Goal: Task Accomplishment & Management: Complete application form

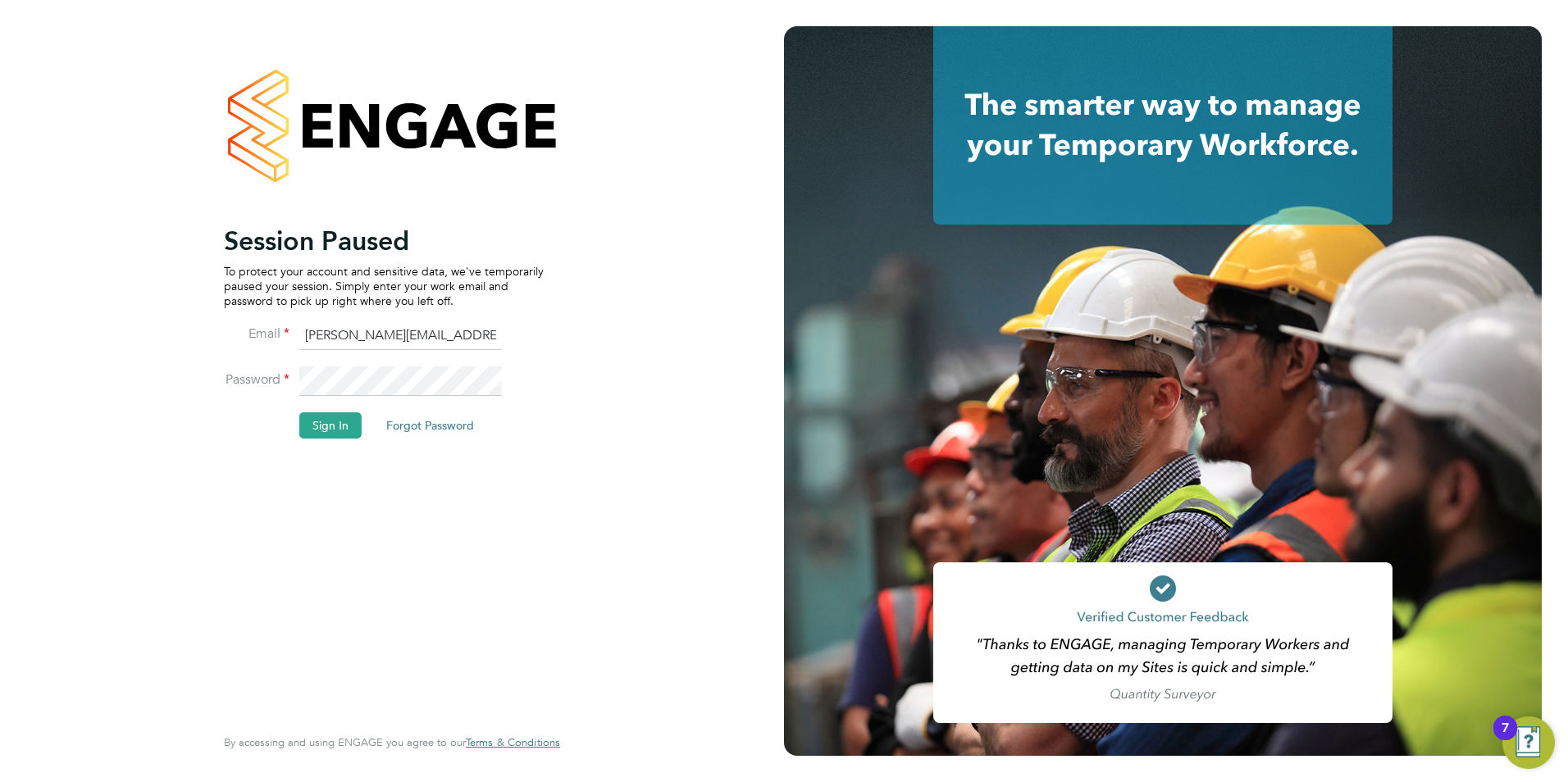
click at [327, 412] on li "Password" at bounding box center [384, 390] width 320 height 46
click at [323, 435] on button "Sign In" at bounding box center [331, 425] width 62 height 27
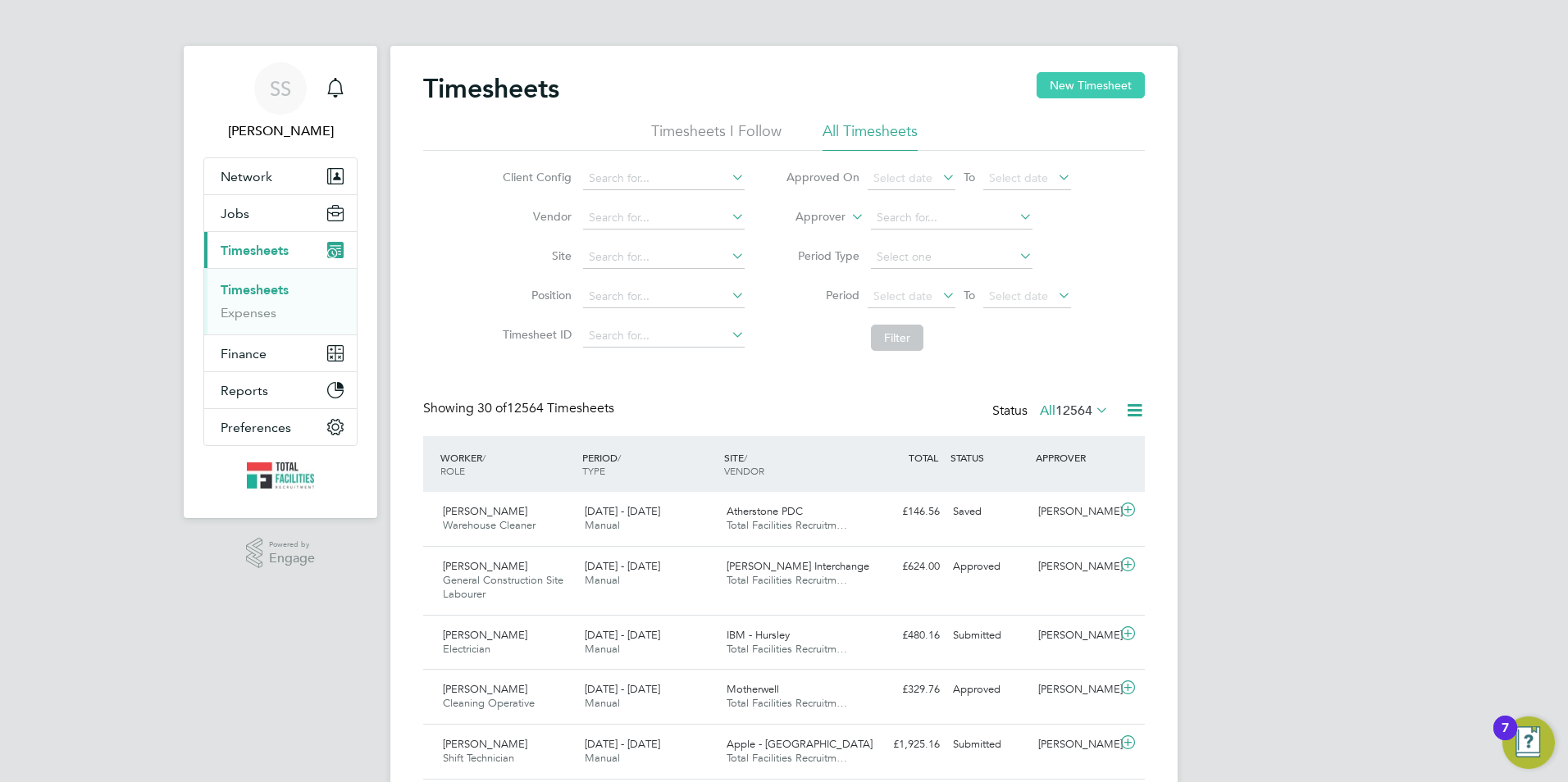
click at [1052, 92] on button "New Timesheet" at bounding box center [1091, 85] width 108 height 27
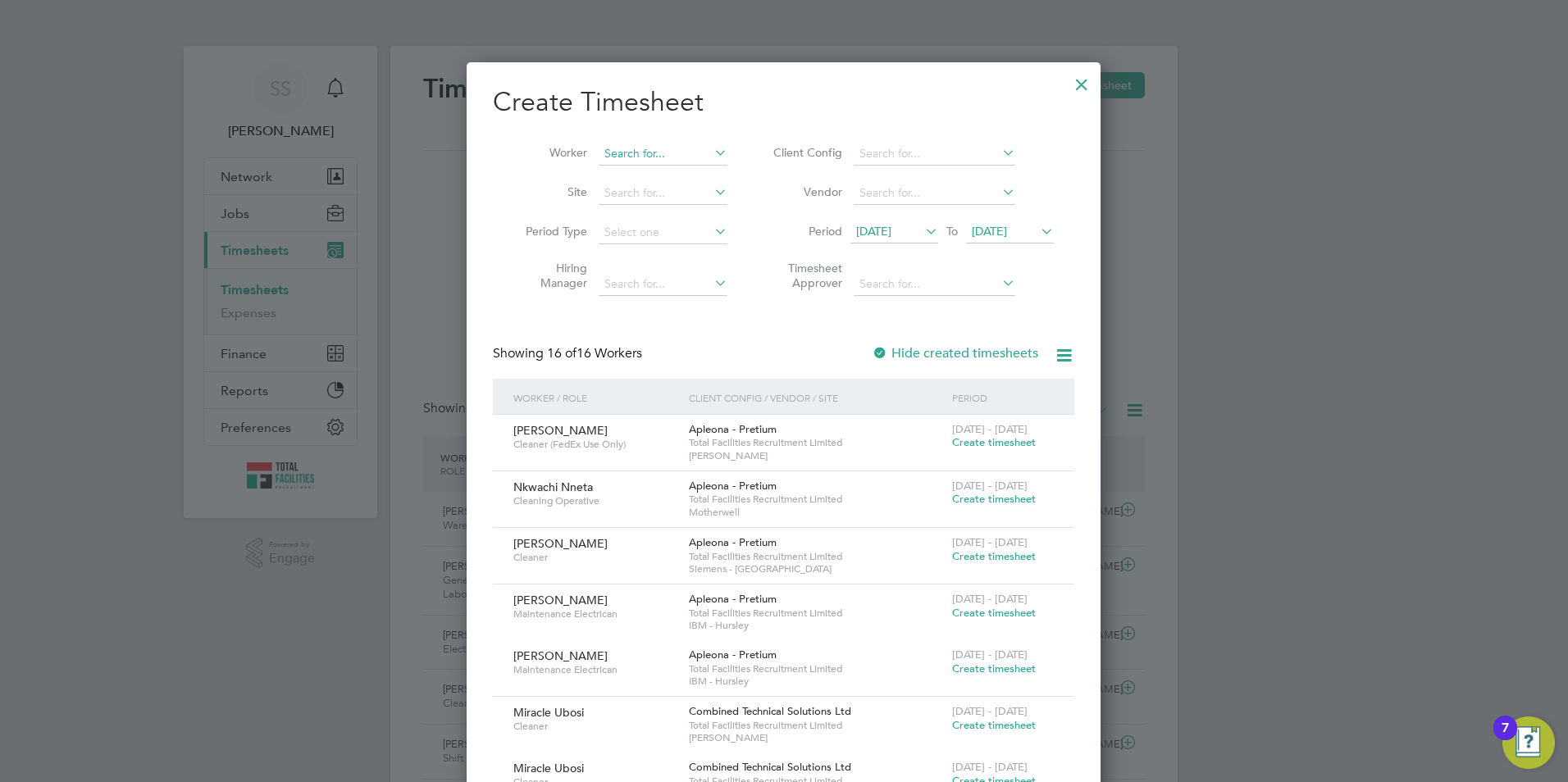
click at [642, 145] on input at bounding box center [663, 153] width 129 height 23
click at [649, 194] on li "Ben Pi dgley" at bounding box center [681, 198] width 168 height 22
type input "Ben Pidgley"
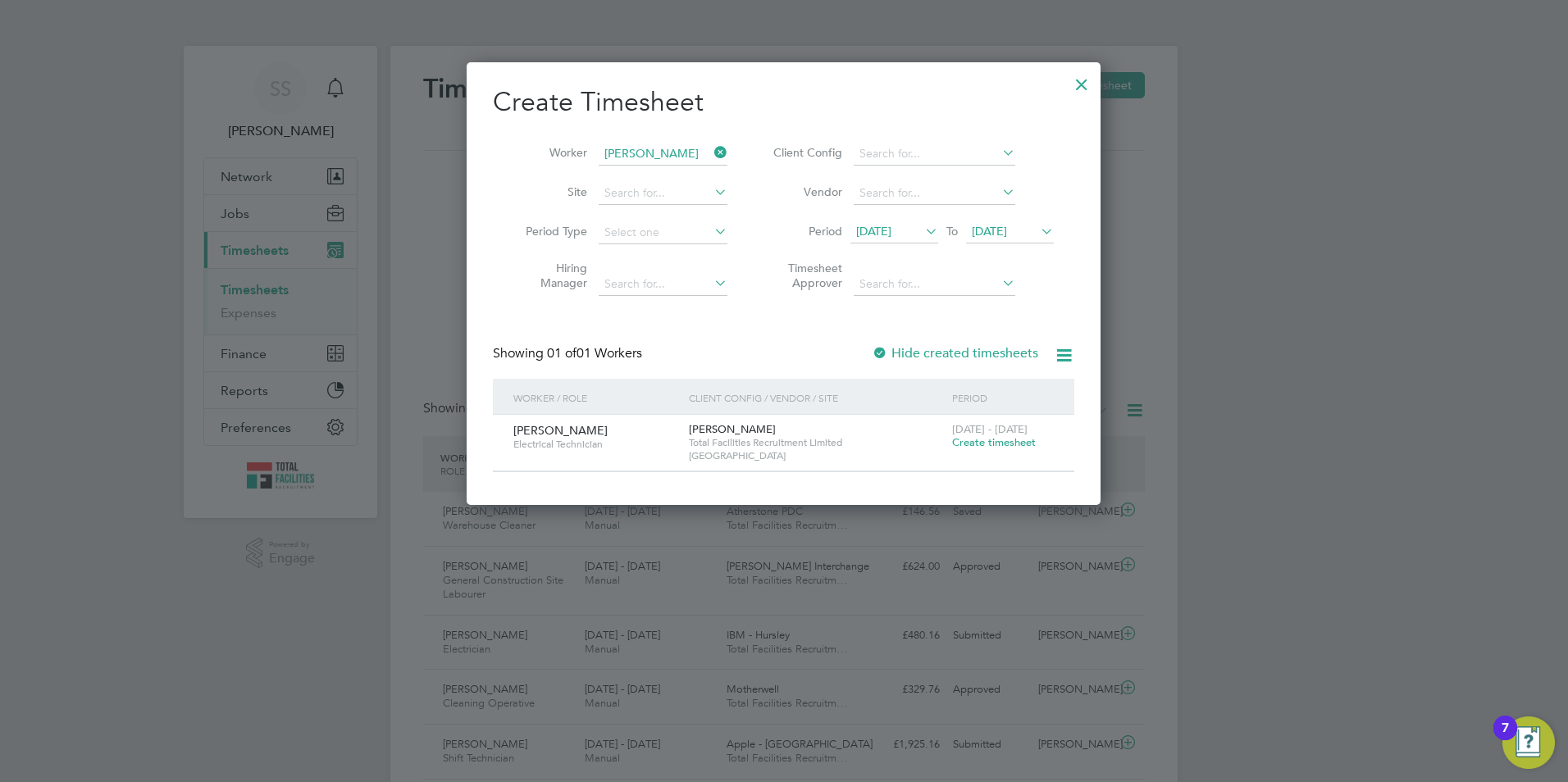
click at [983, 440] on span "Create timesheet" at bounding box center [994, 442] width 84 height 14
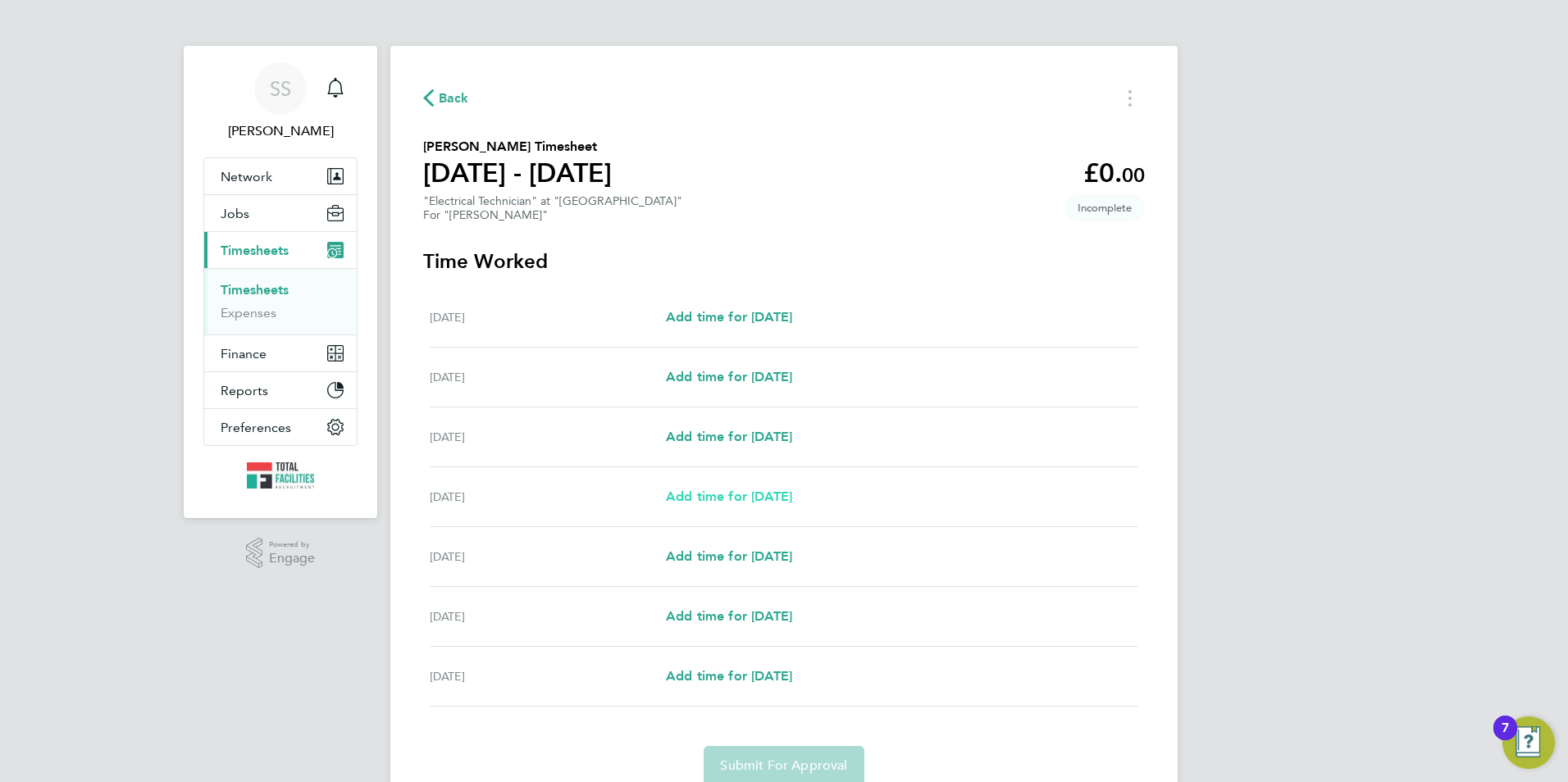
click at [756, 493] on span "Add time for Tue 26 Aug" at bounding box center [728, 496] width 126 height 16
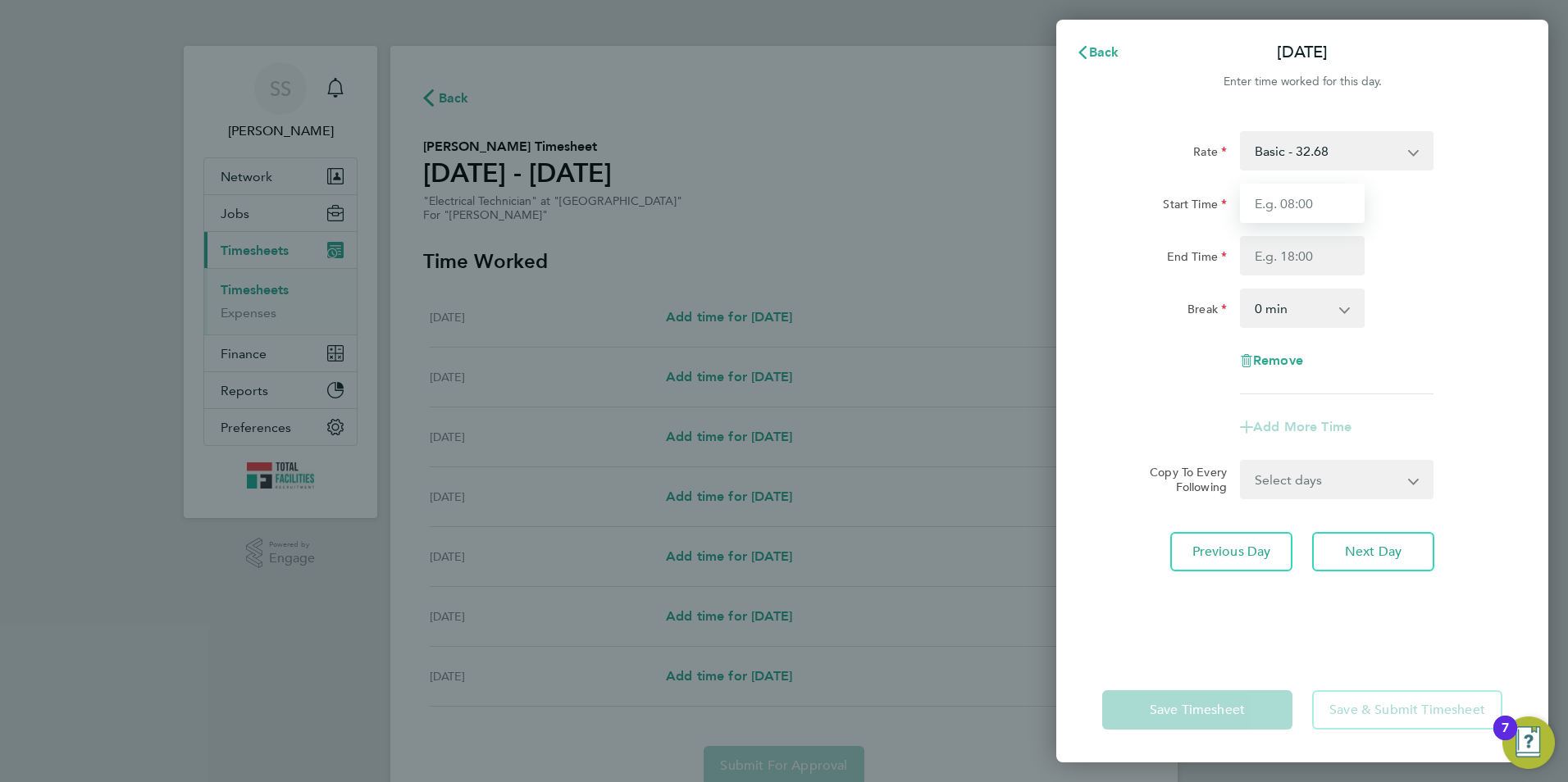
click at [1290, 199] on input "Start Time" at bounding box center [1302, 203] width 125 height 40
type input "08:00"
click at [1249, 247] on input "End Time" at bounding box center [1302, 255] width 125 height 40
type input "16:30"
click at [1102, 292] on div "Break" at bounding box center [1165, 305] width 125 height 33
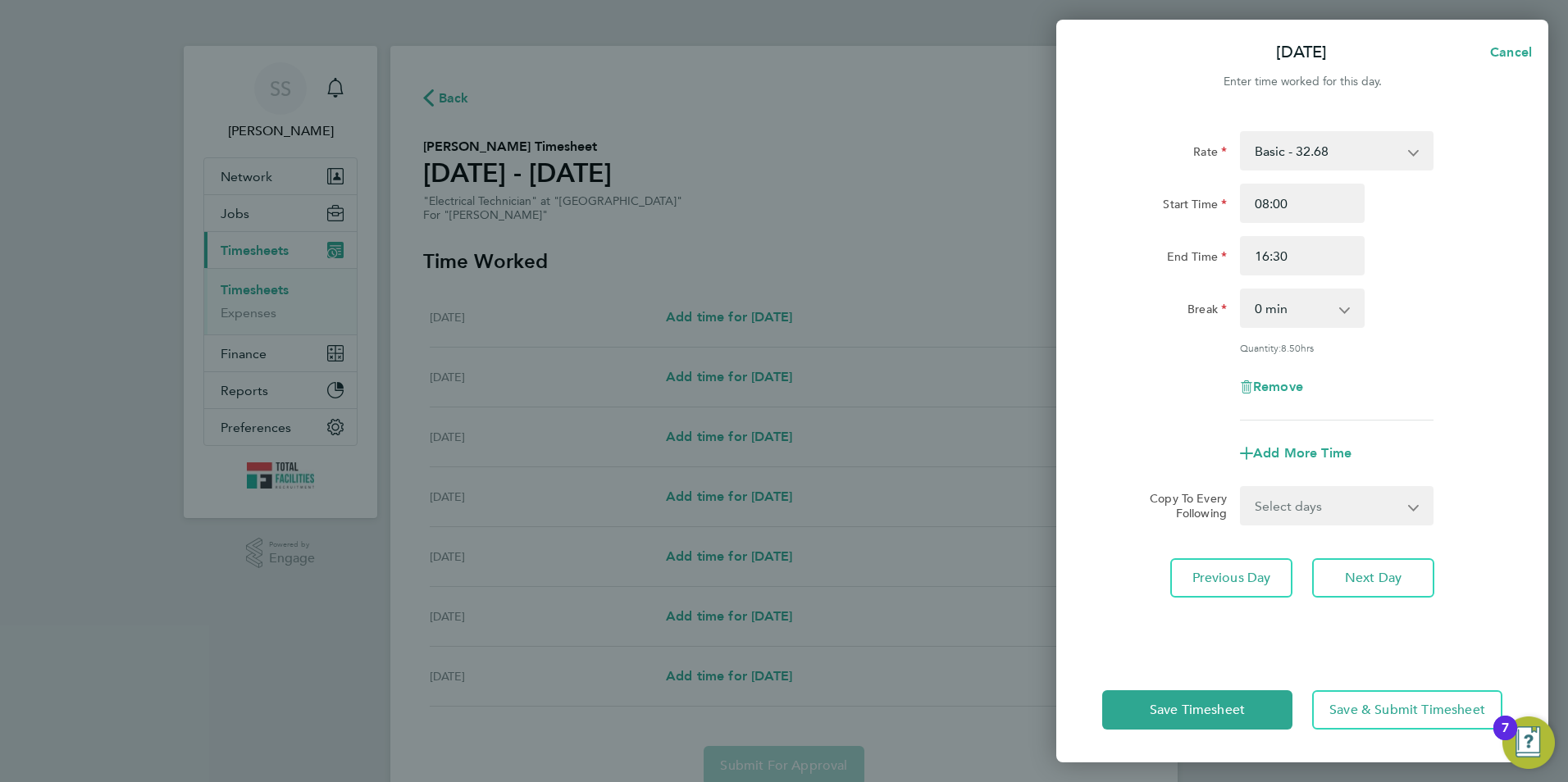
click at [1240, 316] on div "0 min 15 min 30 min 45 min 60 min 75 min 90 min" at bounding box center [1302, 308] width 125 height 40
click at [1270, 312] on select "0 min 15 min 30 min 45 min 60 min 75 min 90 min" at bounding box center [1292, 308] width 102 height 36
select select "30"
click at [1242, 290] on select "0 min 15 min 30 min 45 min 60 min 75 min 90 min" at bounding box center [1292, 308] width 102 height 36
click at [1356, 571] on span "Next Day" at bounding box center [1373, 578] width 57 height 17
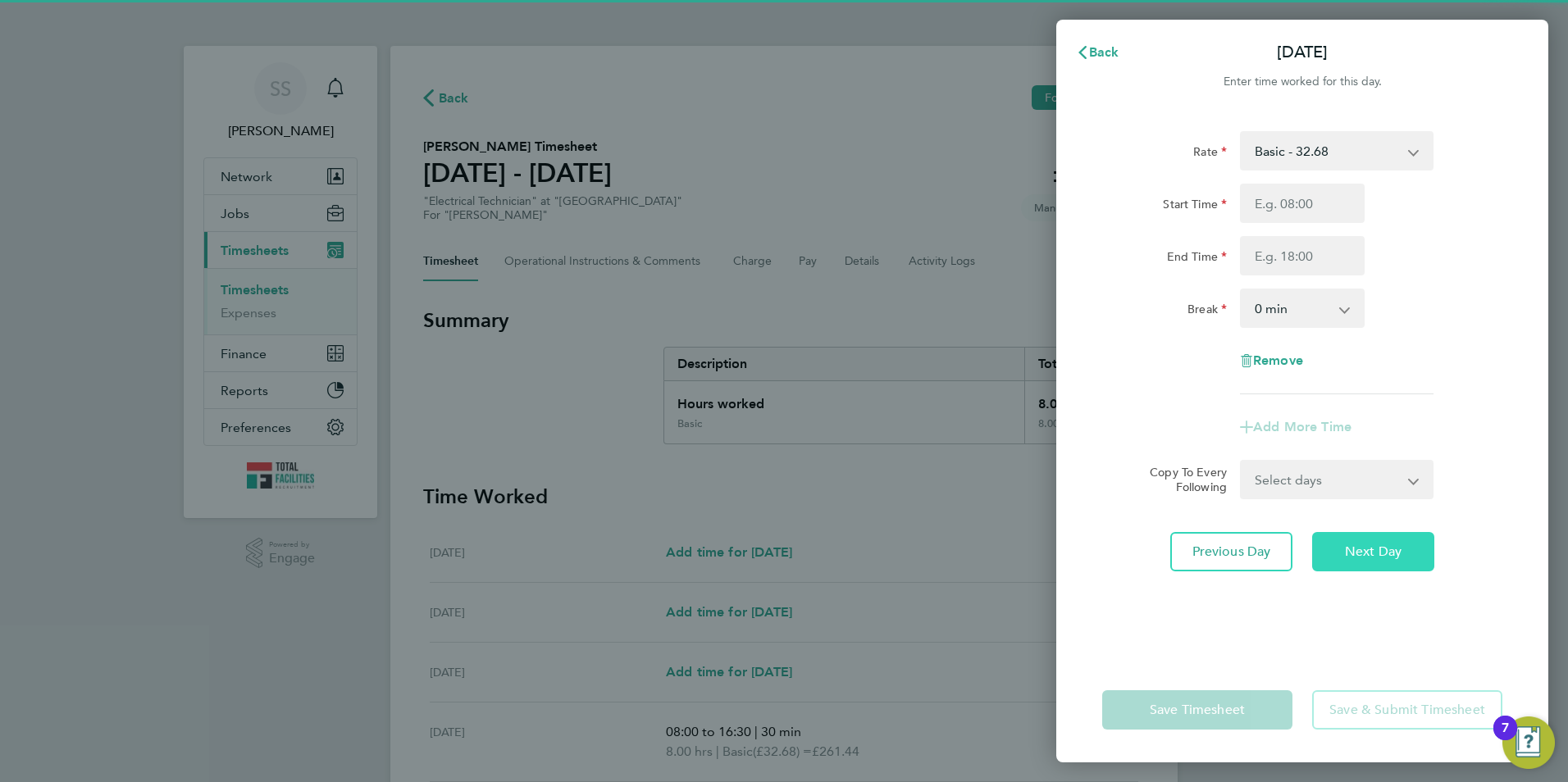
click at [1356, 551] on span "Next Day" at bounding box center [1373, 551] width 57 height 17
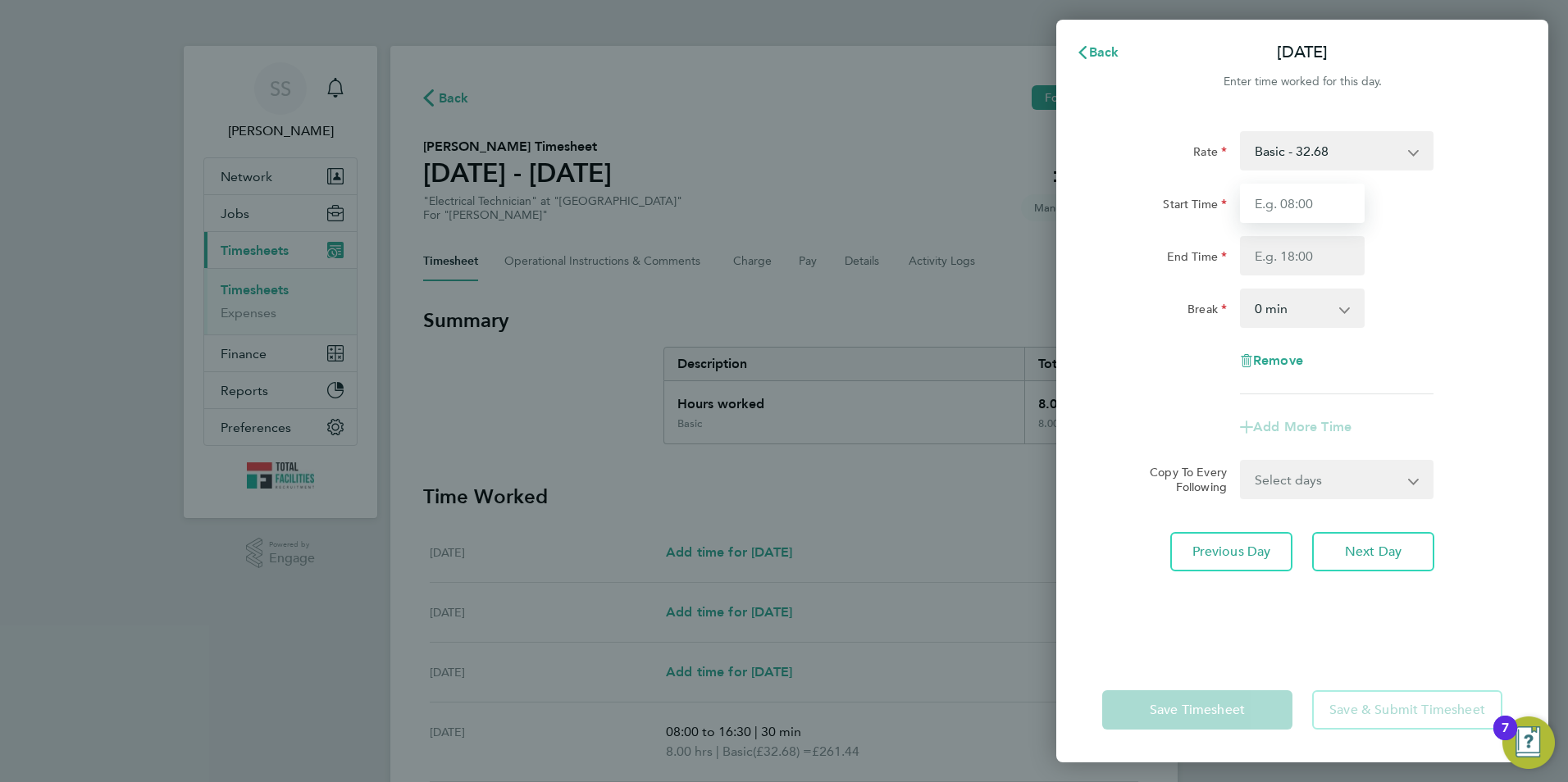
click at [1270, 201] on input "Start Time" at bounding box center [1302, 203] width 125 height 40
type input "08:00"
click at [1257, 267] on input "End Time" at bounding box center [1302, 255] width 125 height 40
type input "16:30"
click at [1274, 309] on select "0 min 15 min 30 min 45 min 60 min 75 min 90 min" at bounding box center [1292, 308] width 102 height 36
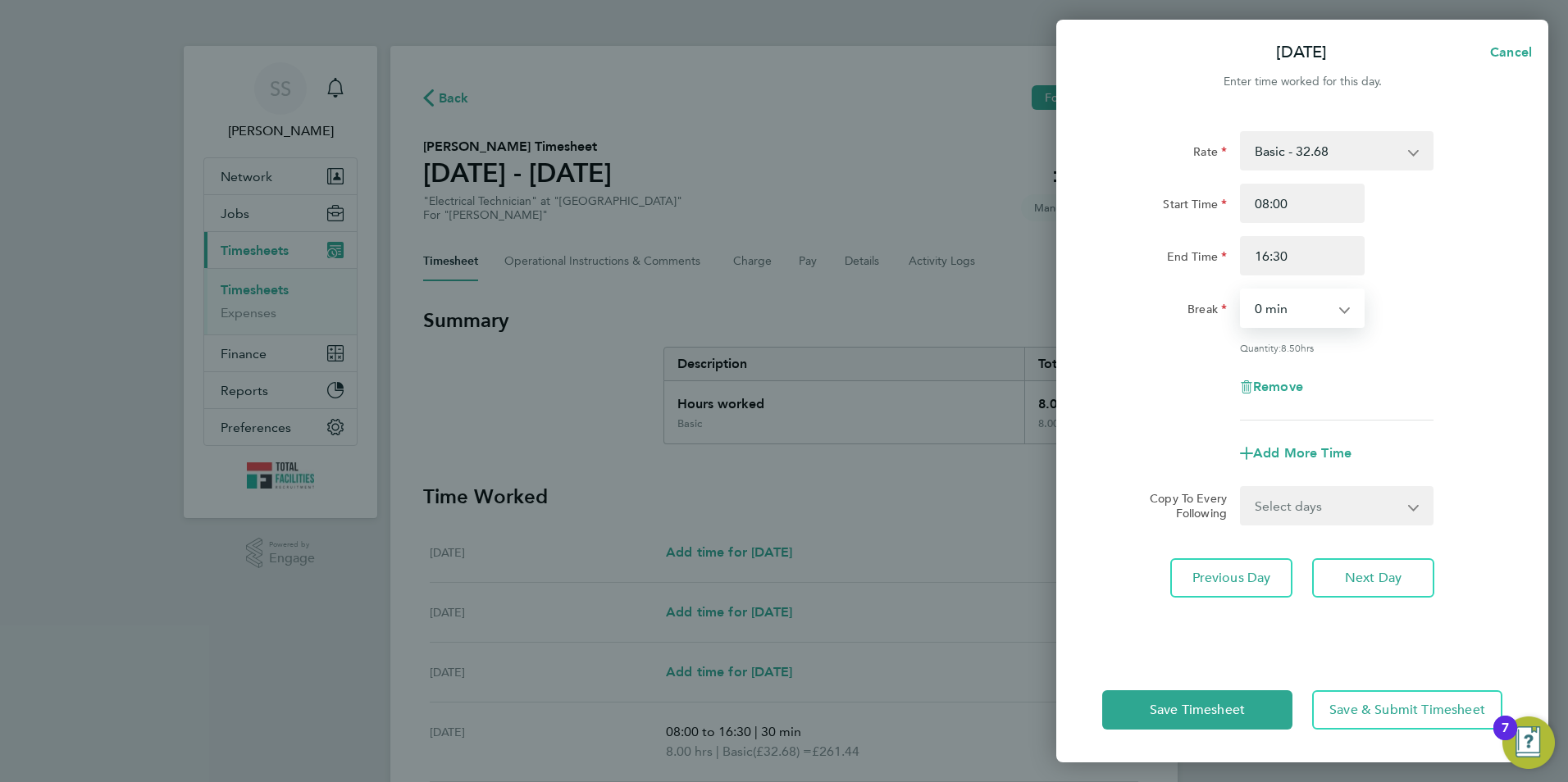
select select "30"
click at [1242, 290] on select "0 min 15 min 30 min 45 min 60 min 75 min 90 min" at bounding box center [1292, 308] width 102 height 36
click at [1359, 566] on button "Next Day" at bounding box center [1372, 577] width 122 height 40
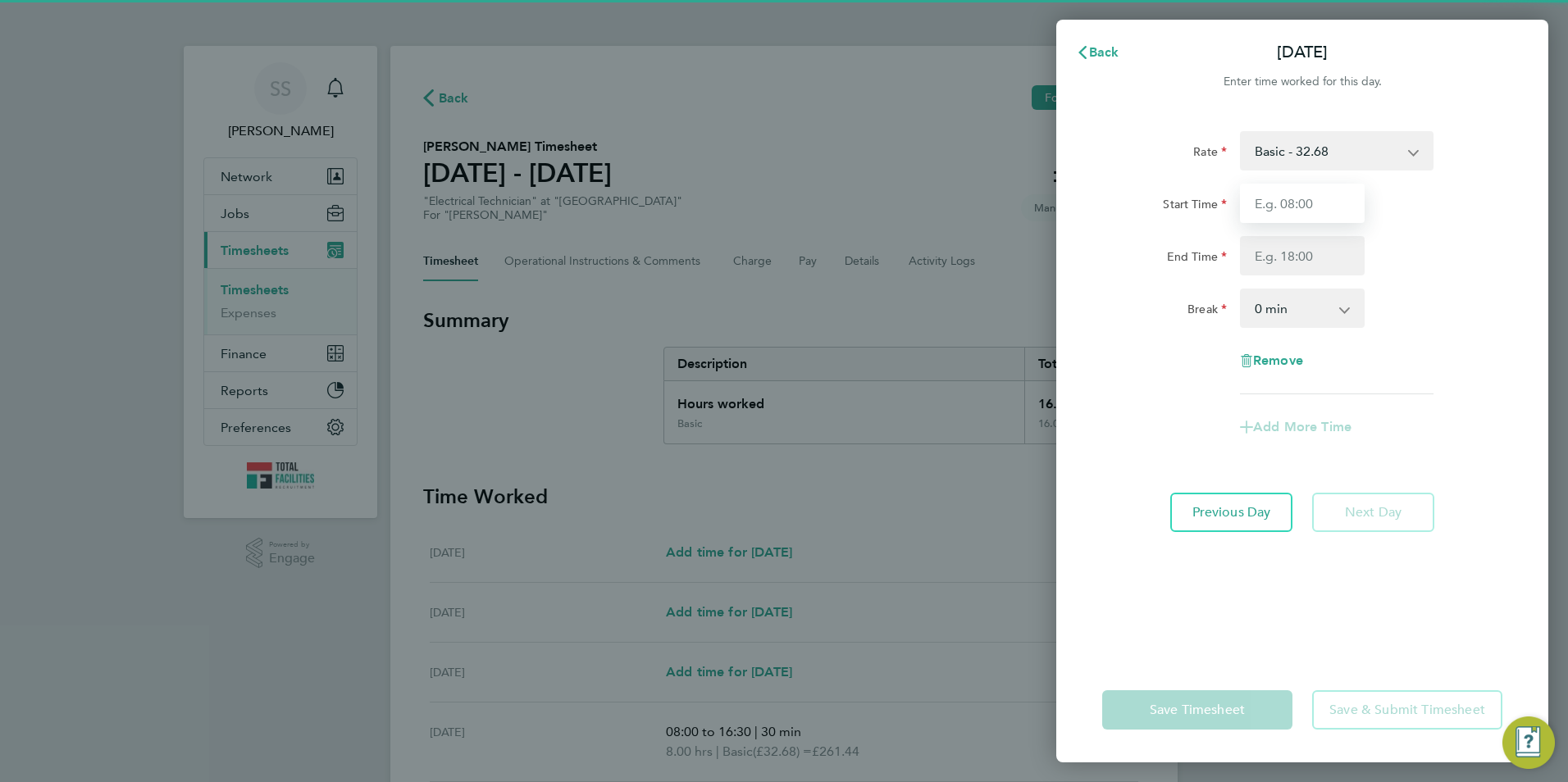
click at [1268, 209] on input "Start Time" at bounding box center [1302, 203] width 125 height 40
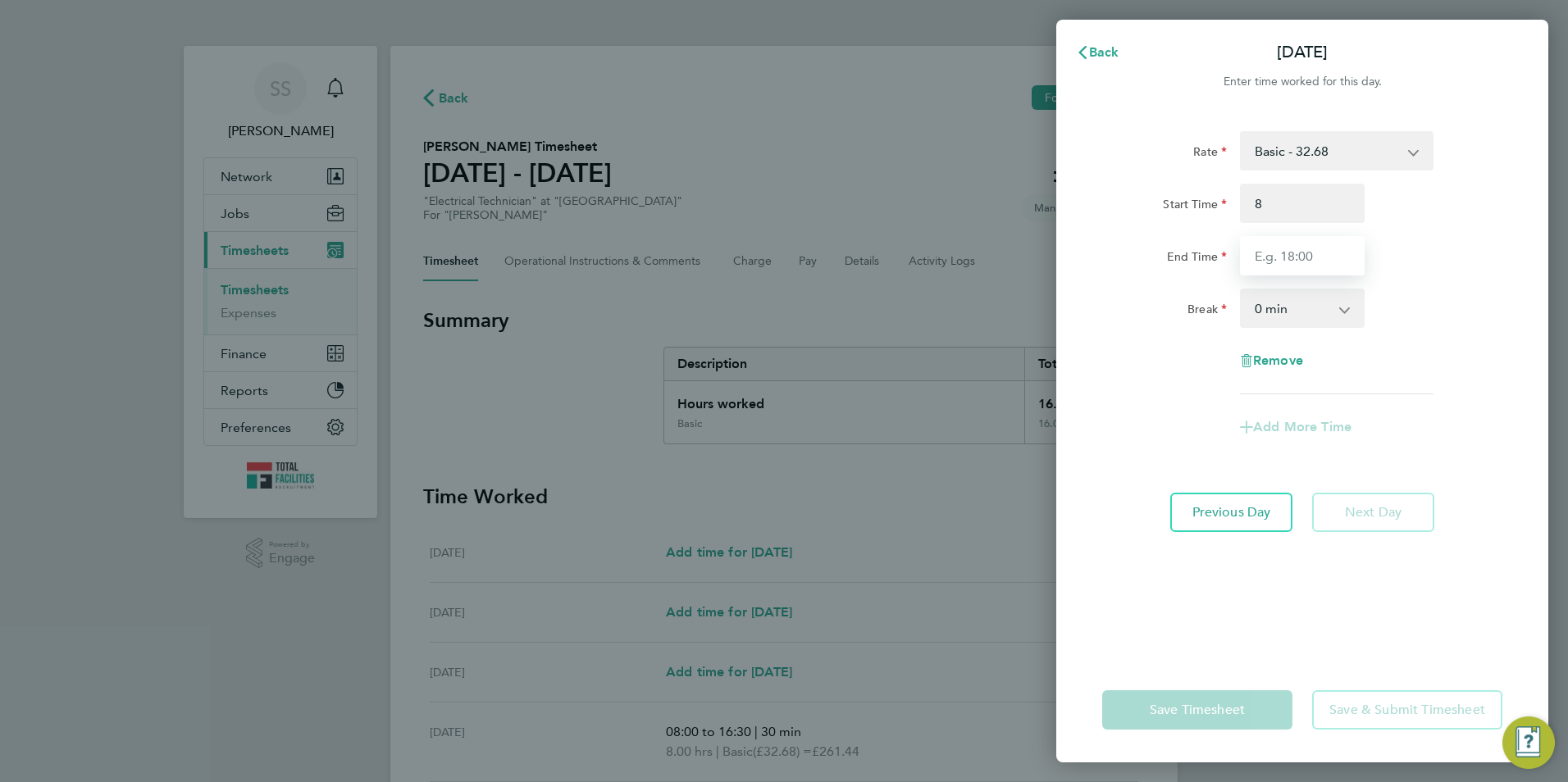
type input "08:00"
click at [1273, 262] on input "End Time" at bounding box center [1302, 255] width 125 height 40
type input "16:30"
click at [1165, 301] on div "Break" at bounding box center [1165, 305] width 125 height 33
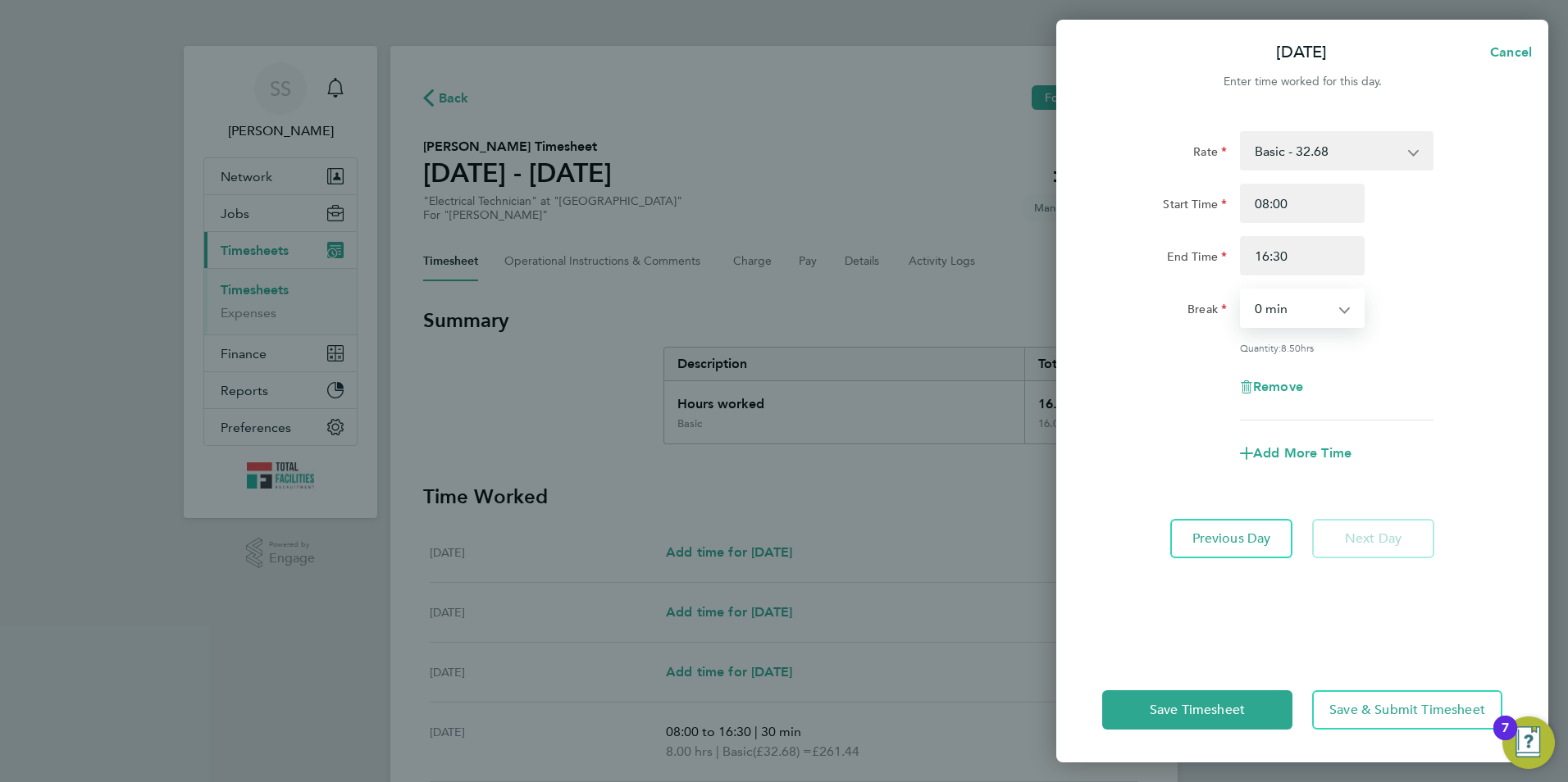
drag, startPoint x: 1296, startPoint y: 316, endPoint x: 1288, endPoint y: 329, distance: 15.3
click at [1296, 316] on select "0 min 15 min 30 min 45 min 60 min 75 min 90 min" at bounding box center [1292, 308] width 102 height 36
click at [1242, 290] on select "0 min 15 min 30 min 45 min 60 min 75 min 90 min" at bounding box center [1292, 308] width 102 height 36
drag, startPoint x: 1279, startPoint y: 292, endPoint x: 1277, endPoint y: 301, distance: 9.2
click at [1279, 292] on select "0 min 15 min 30 min 45 min 60 min 75 min 90 min" at bounding box center [1292, 308] width 102 height 36
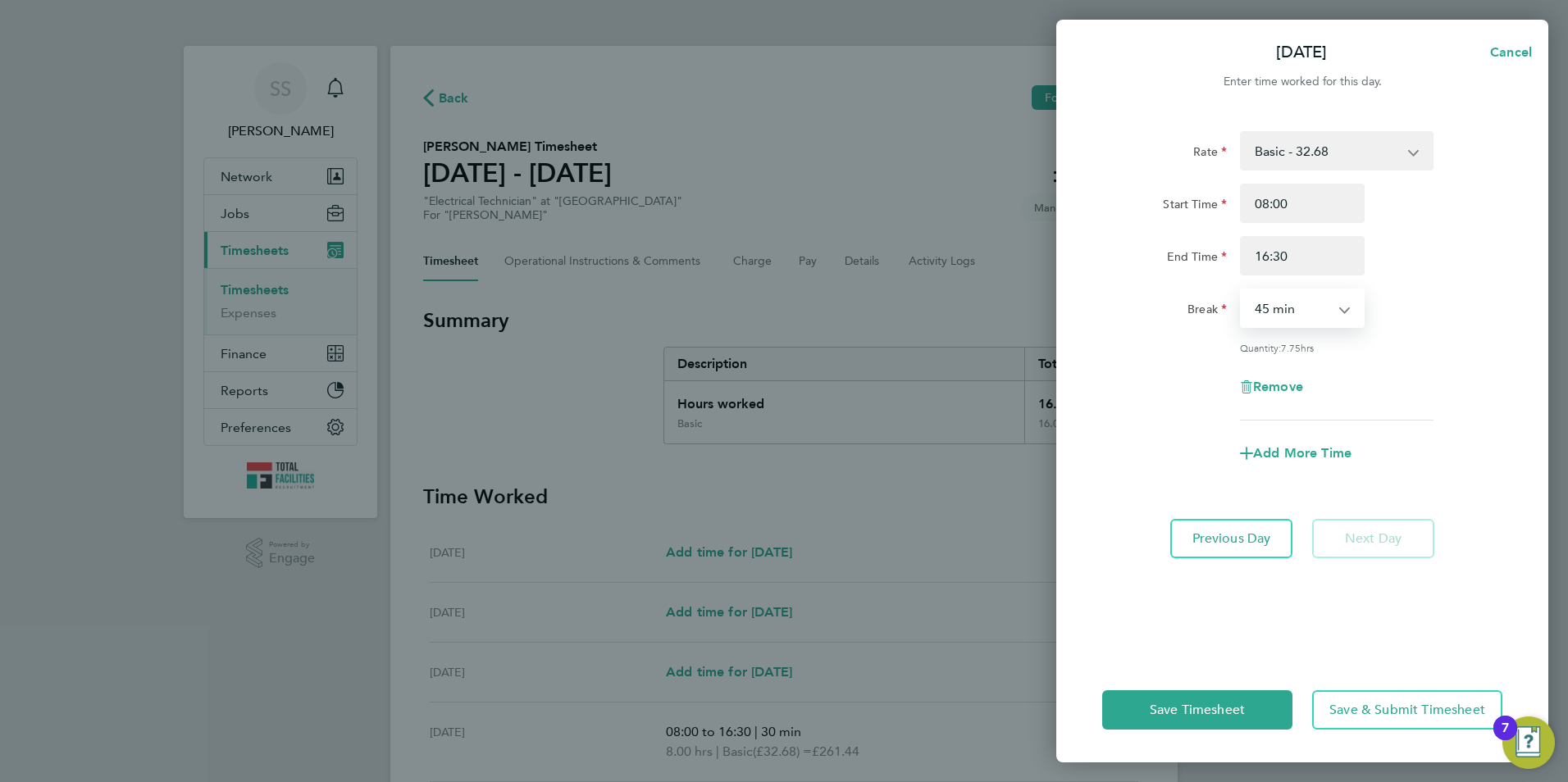
select select "30"
click at [1242, 290] on select "0 min 15 min 30 min 45 min 60 min 75 min 90 min" at bounding box center [1292, 308] width 102 height 36
click at [1341, 710] on span "Save & Submit Timesheet" at bounding box center [1406, 710] width 155 height 17
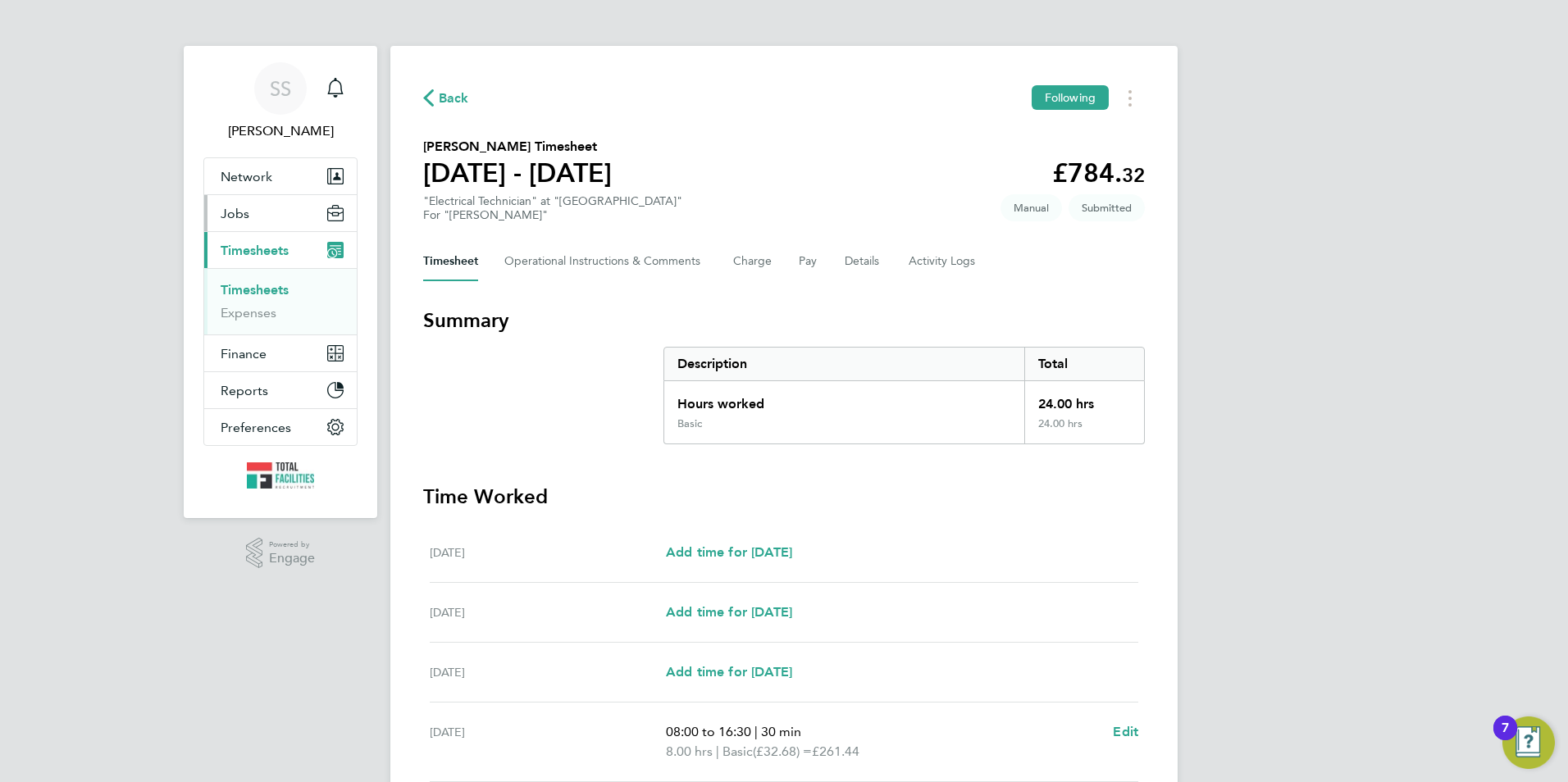
click at [234, 206] on span "Jobs" at bounding box center [234, 213] width 28 height 16
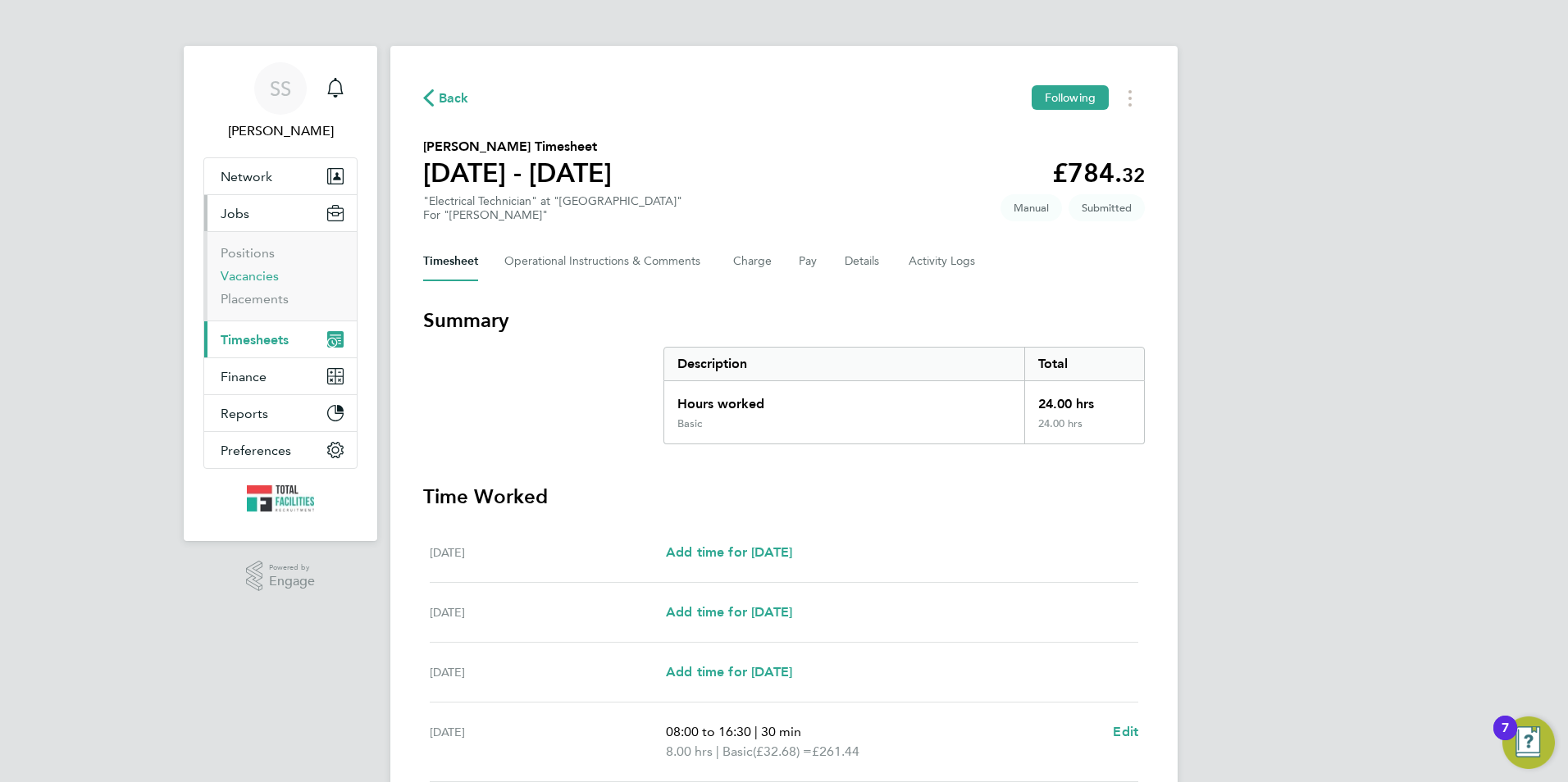
click at [264, 269] on link "Vacancies" at bounding box center [249, 276] width 58 height 16
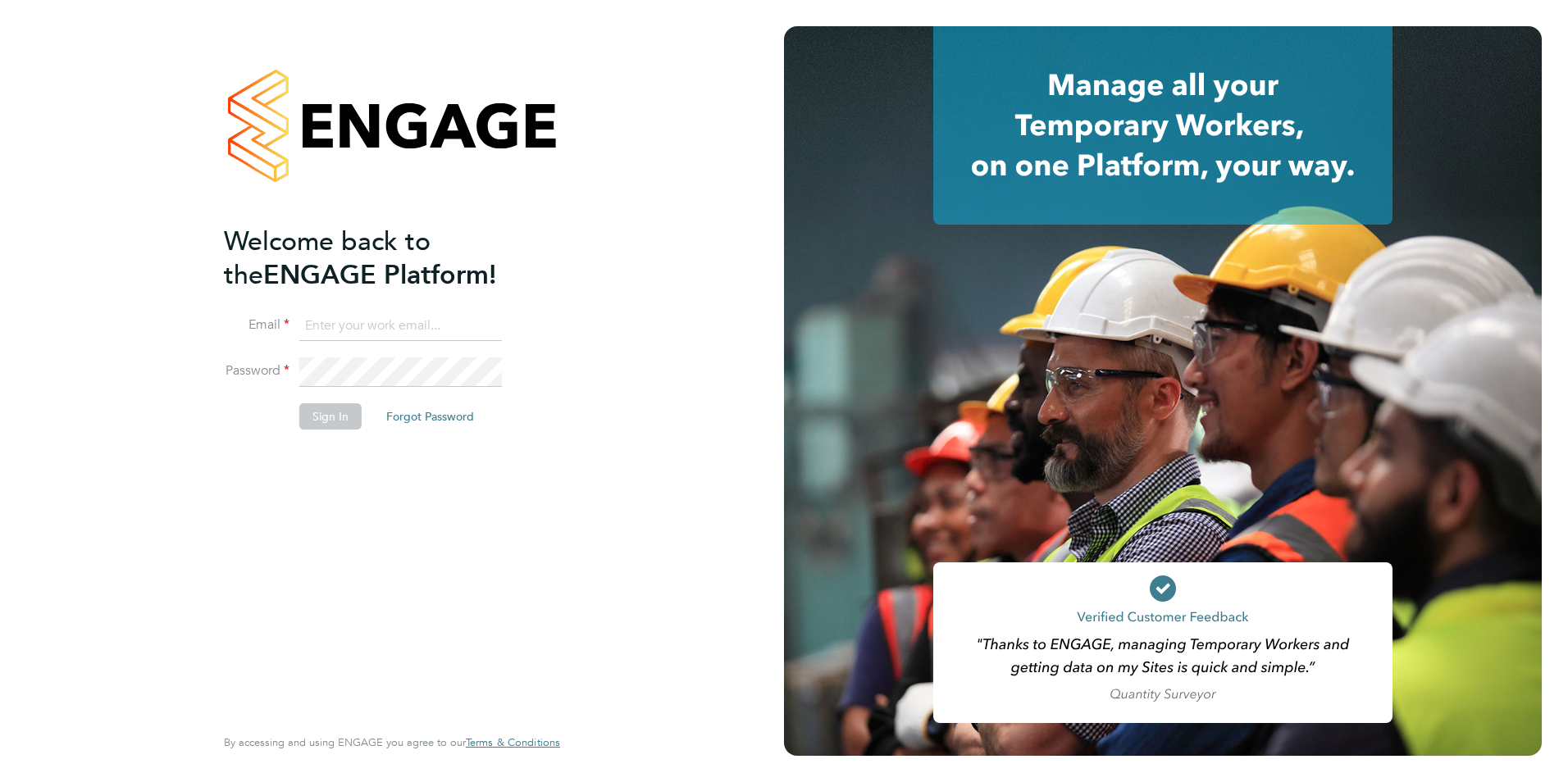
type input "sam.skinner@tfrecruitment.co.uk"
click at [325, 422] on button "Sign In" at bounding box center [331, 416] width 62 height 27
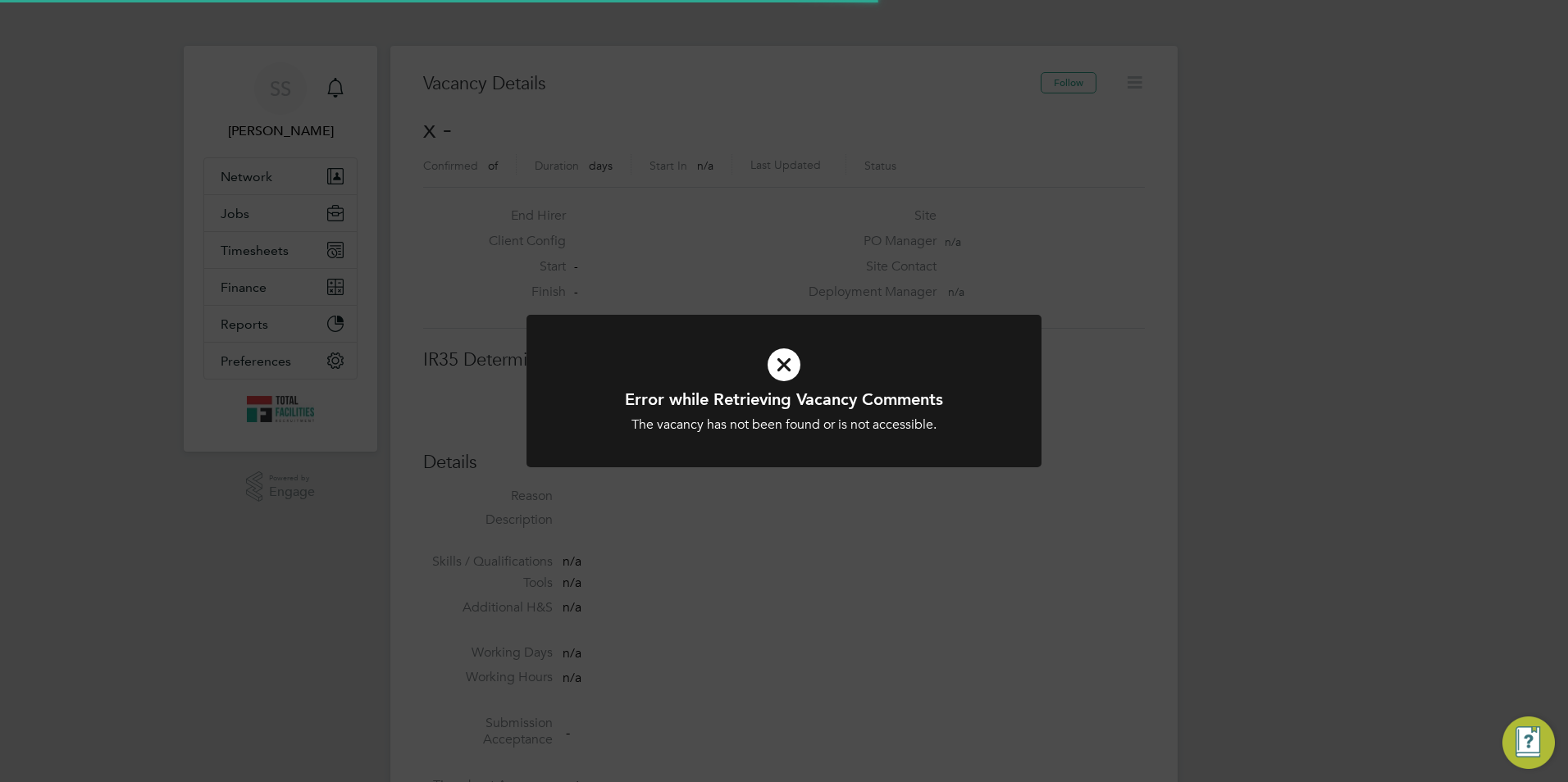
scroll to position [27, 353]
drag, startPoint x: 1224, startPoint y: 388, endPoint x: 1567, endPoint y: 209, distance: 386.9
click at [1224, 388] on div "Error while Retrieving Vacancy Comments The vacancy has not been found or is no…" at bounding box center [784, 391] width 1568 height 782
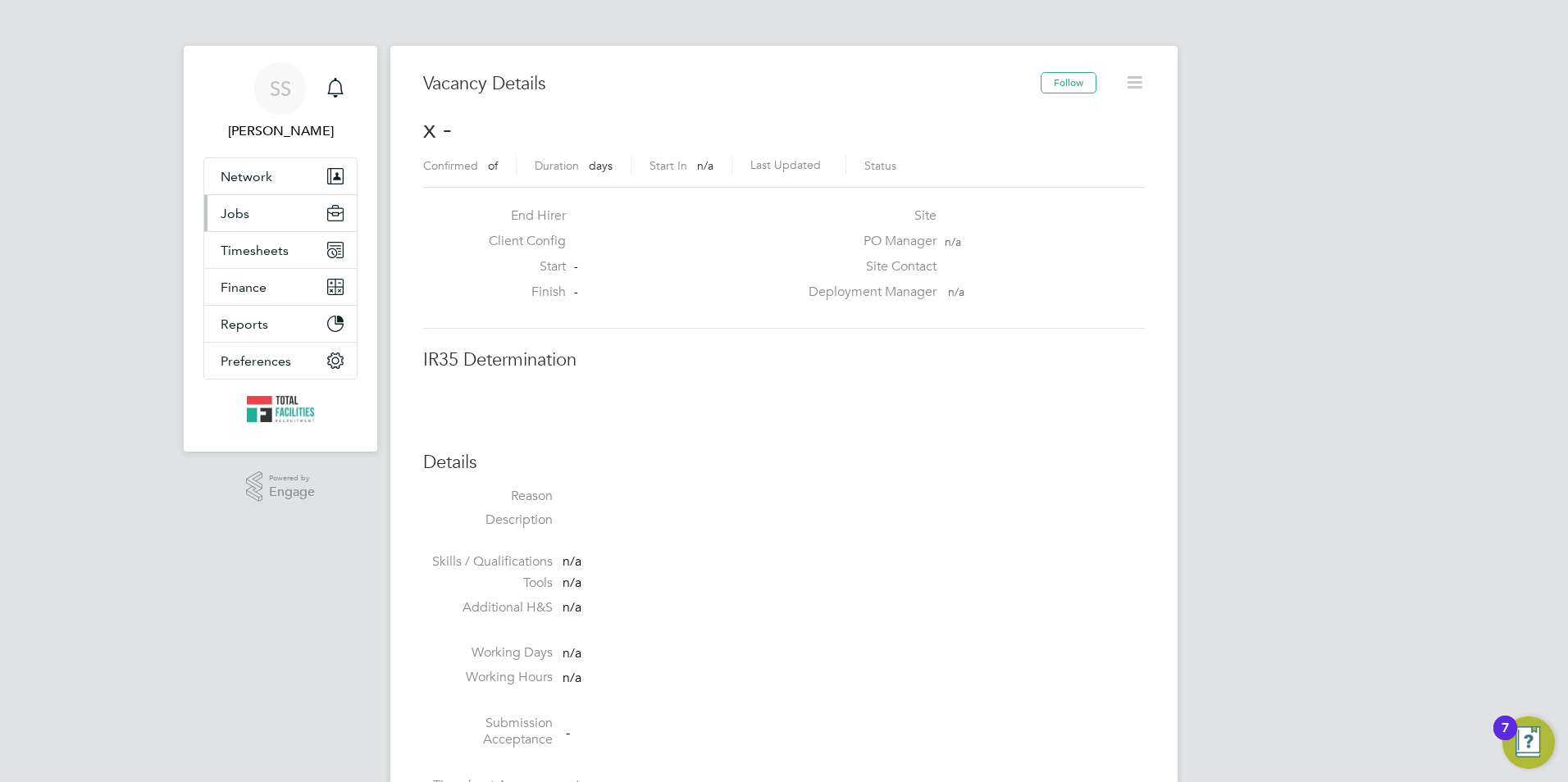
click at [233, 212] on span "Jobs" at bounding box center [234, 213] width 28 height 16
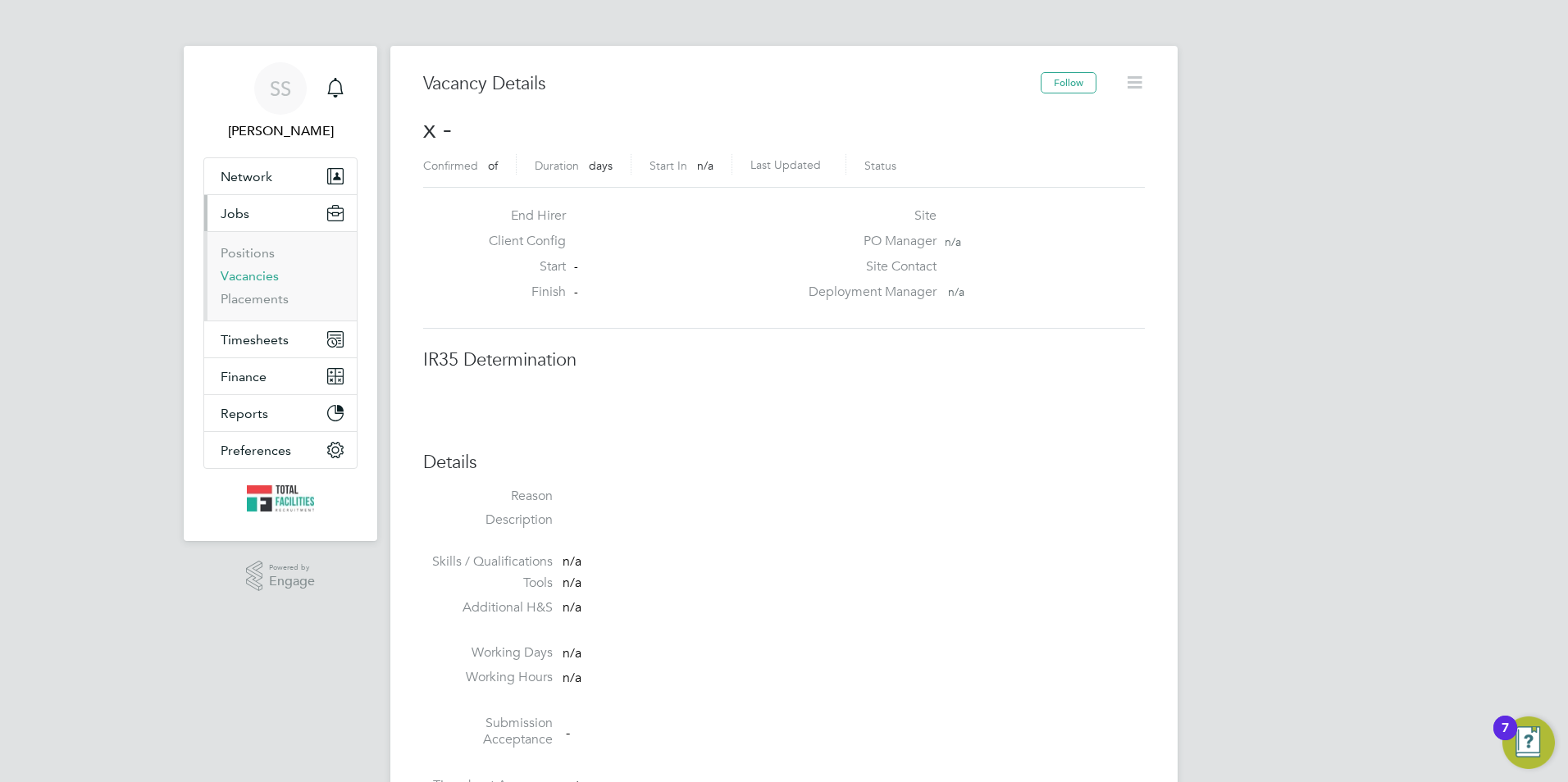
click at [254, 279] on link "Vacancies" at bounding box center [249, 276] width 58 height 16
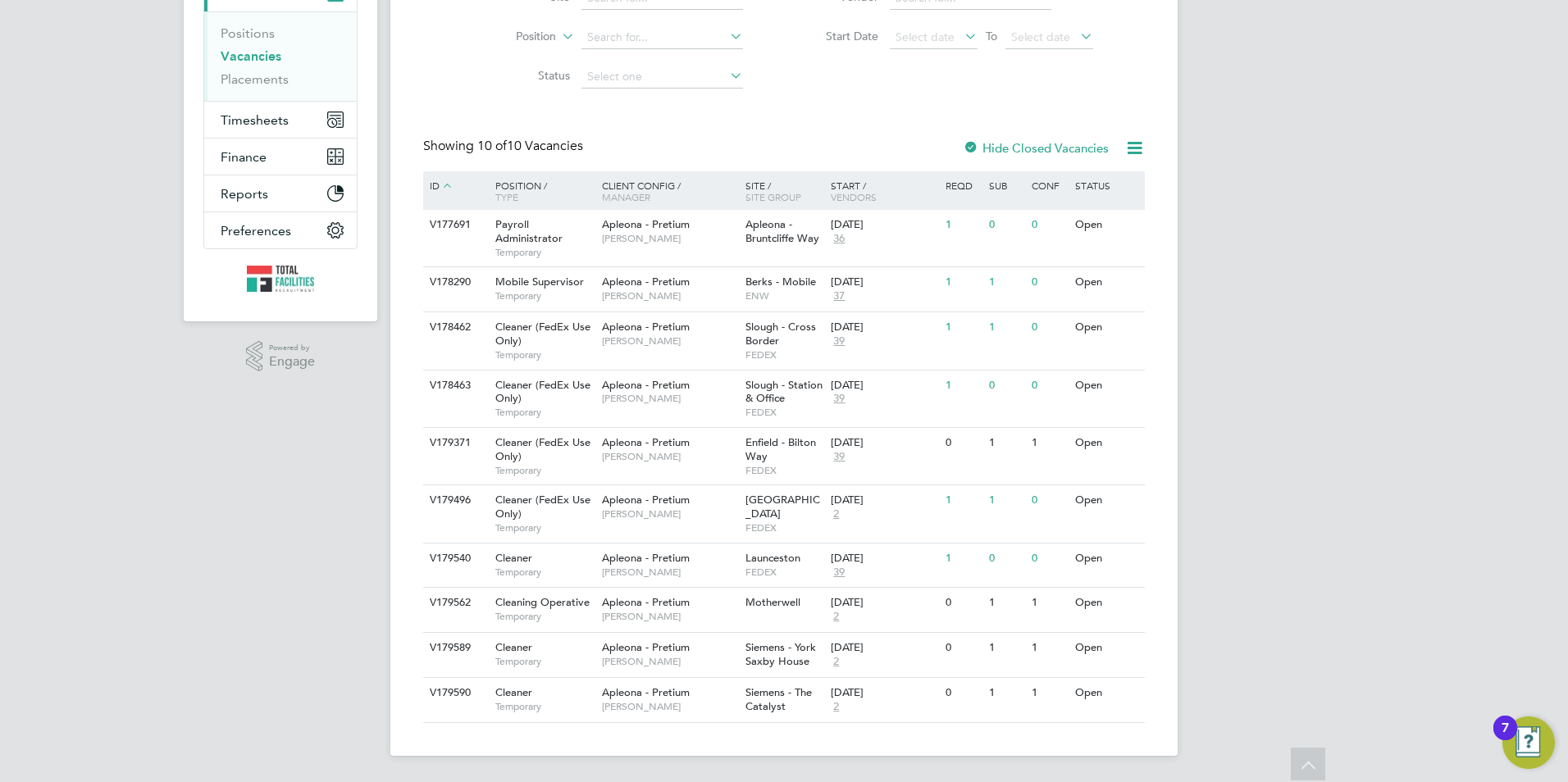
scroll to position [195, 0]
